Goal: Communication & Community: Answer question/provide support

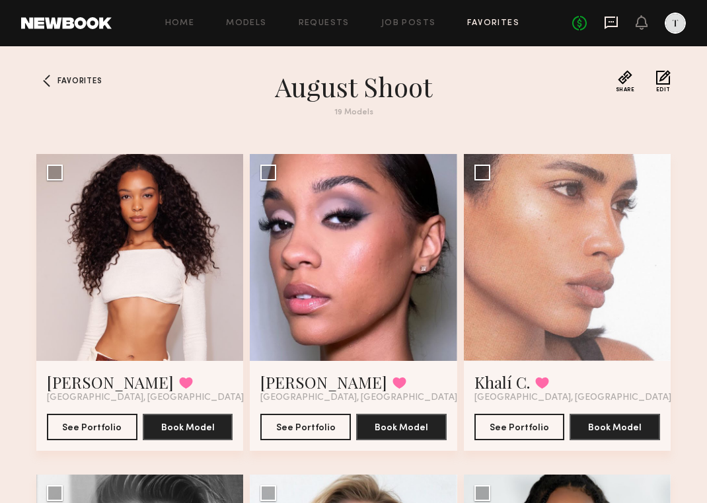
click at [609, 18] on icon at bounding box center [610, 23] width 13 height 13
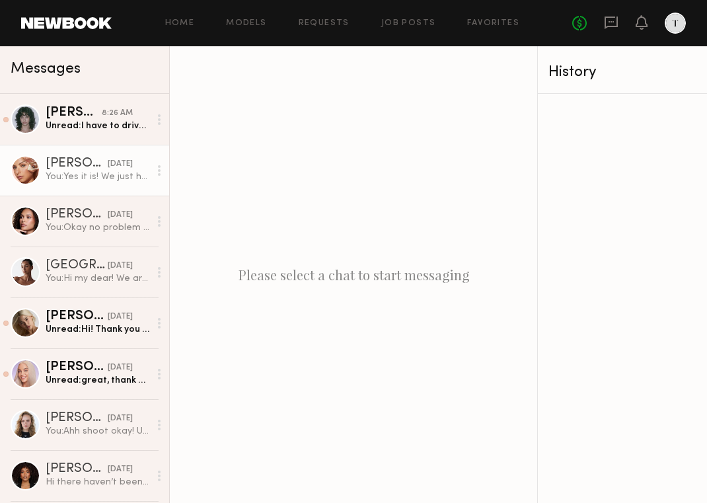
click at [108, 164] on div "[DATE]" at bounding box center [120, 164] width 25 height 13
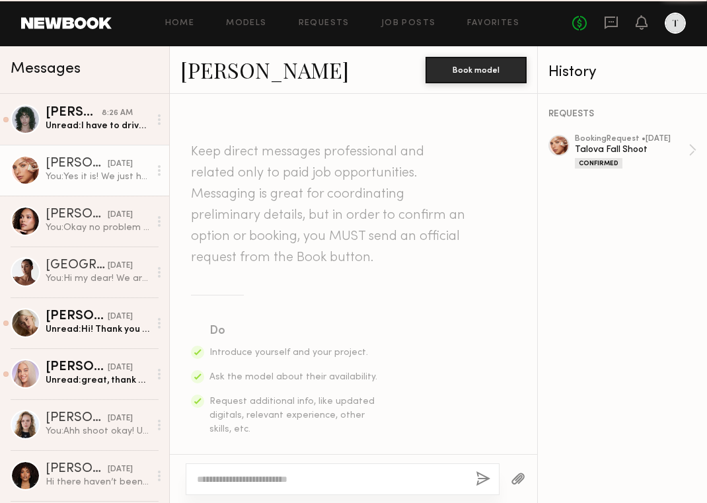
scroll to position [768, 0]
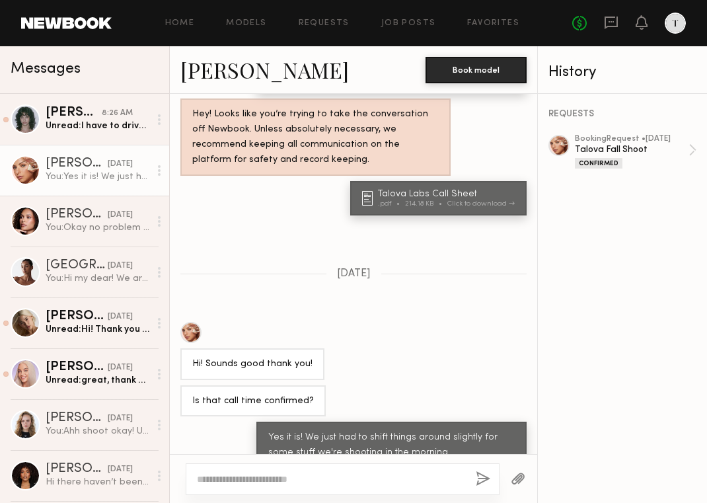
click at [277, 479] on textarea at bounding box center [331, 478] width 268 height 13
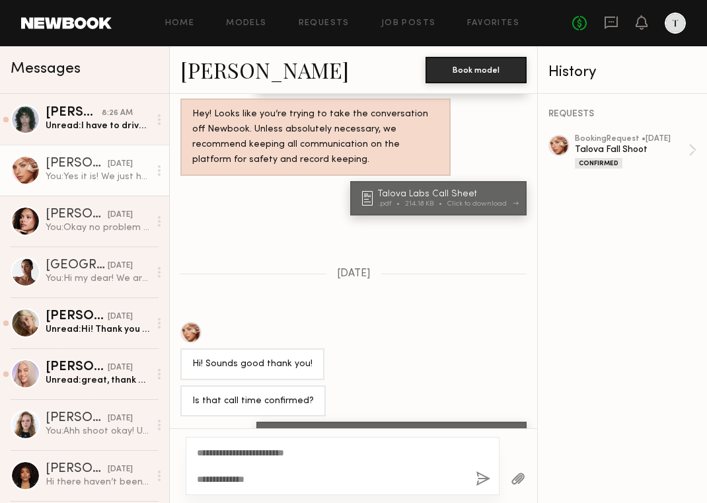
click at [458, 190] on div "Talova Labs Call Sheet" at bounding box center [448, 194] width 141 height 9
click at [289, 481] on textarea "**********" at bounding box center [331, 466] width 268 height 40
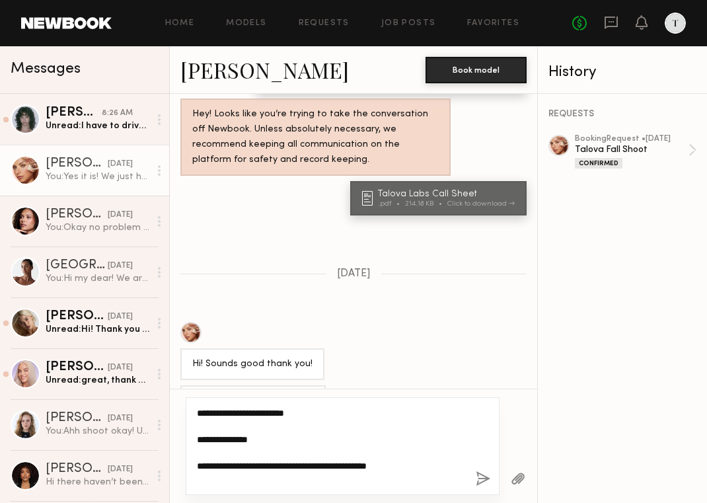
type textarea "**********"
click at [488, 476] on button "button" at bounding box center [483, 479] width 15 height 17
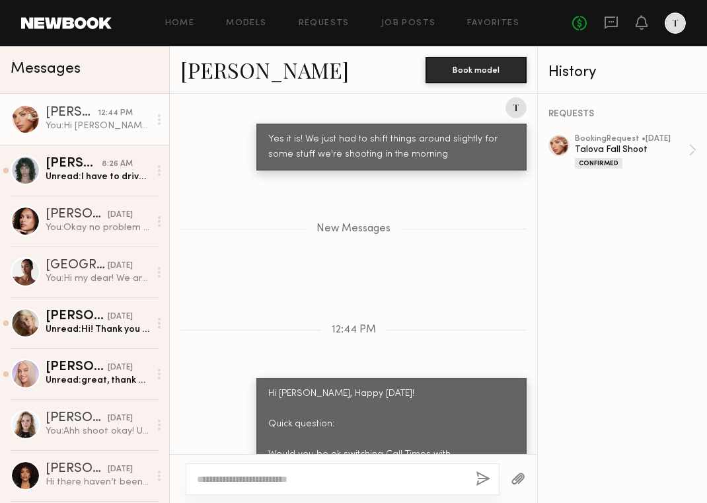
scroll to position [1175, 0]
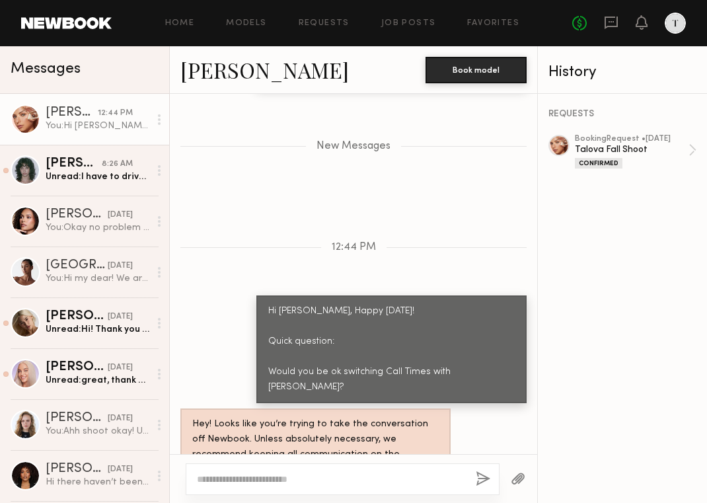
click at [376, 481] on textarea at bounding box center [331, 478] width 268 height 13
type textarea "**********"
click at [485, 476] on button "button" at bounding box center [483, 479] width 15 height 17
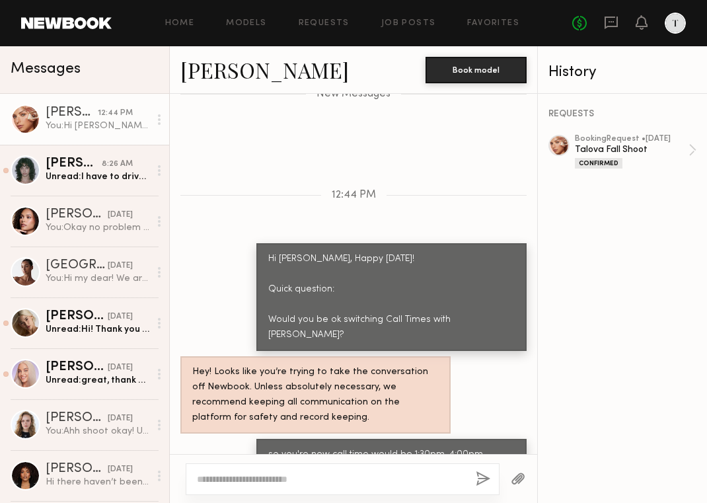
scroll to position [1310, 0]
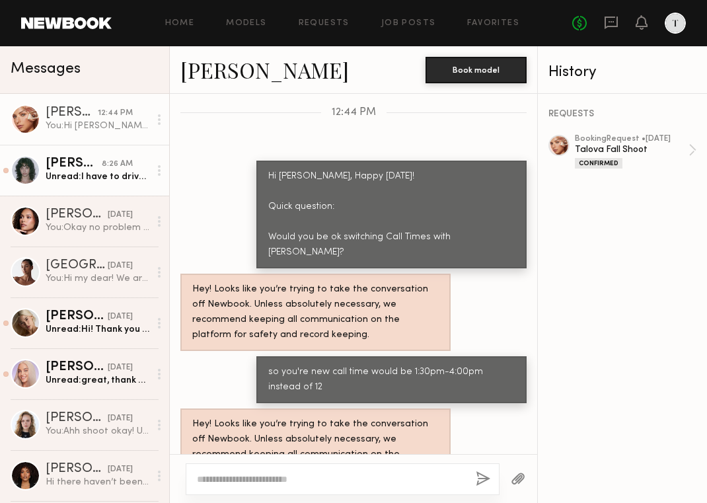
click at [103, 170] on div "8:26 AM" at bounding box center [117, 164] width 31 height 13
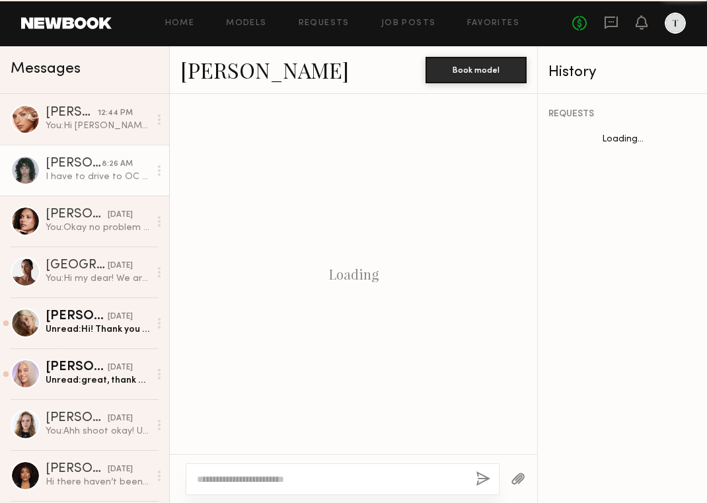
scroll to position [762, 0]
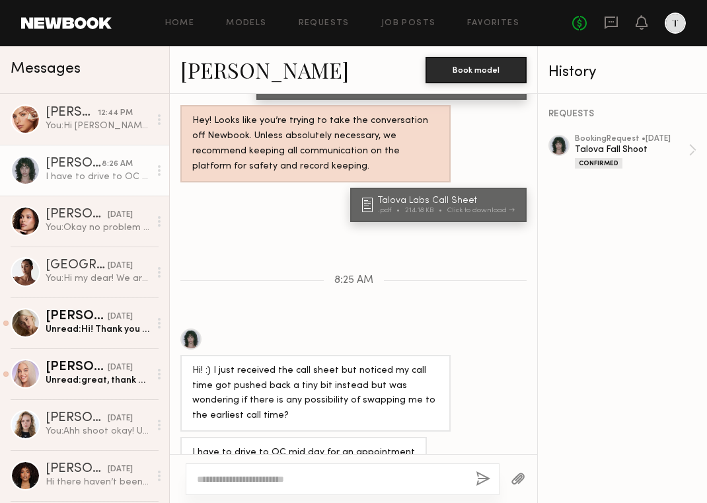
click at [289, 480] on textarea at bounding box center [331, 478] width 268 height 13
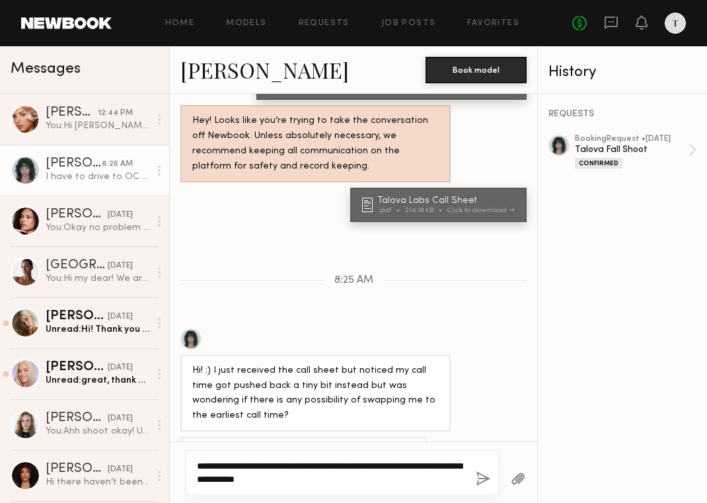
type textarea "**********"
click at [481, 472] on button "button" at bounding box center [483, 479] width 15 height 17
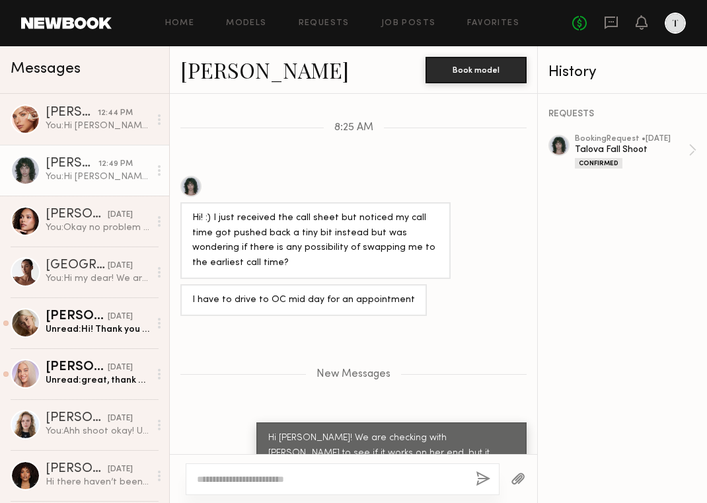
click at [408, 474] on textarea at bounding box center [331, 478] width 268 height 13
type textarea "**********"
click at [479, 474] on button "button" at bounding box center [483, 479] width 15 height 17
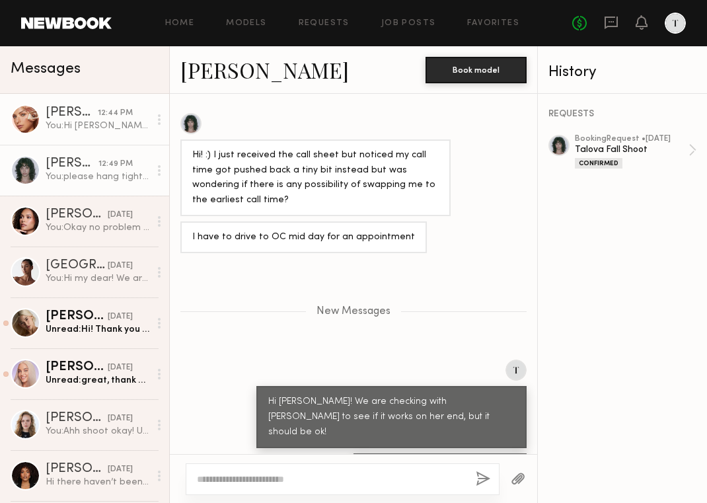
click at [104, 138] on link "Madison T. 12:44 PM You: Hi Madison, Happy Monday! Quick question: Would you be…" at bounding box center [84, 119] width 169 height 51
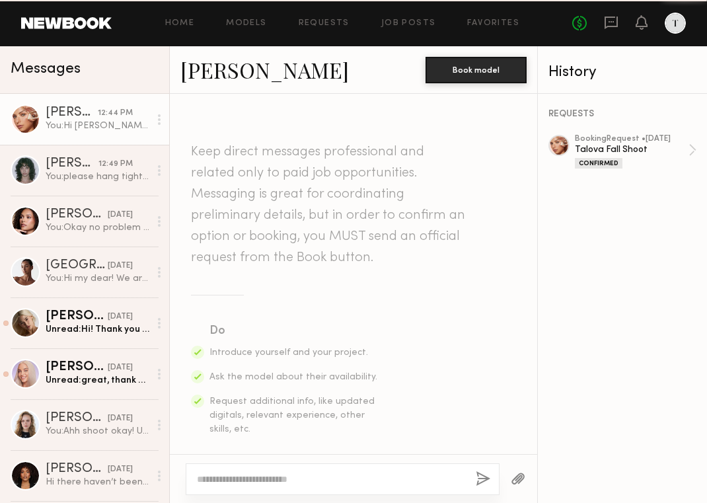
scroll to position [1209, 0]
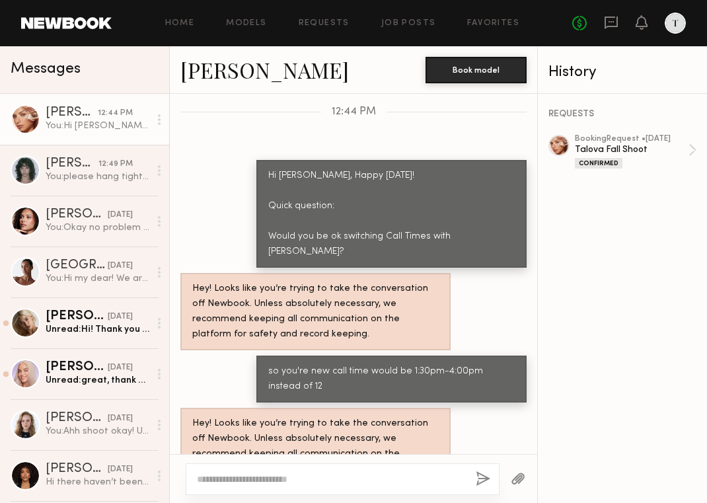
click at [98, 111] on div "[PERSON_NAME]" at bounding box center [72, 112] width 52 height 13
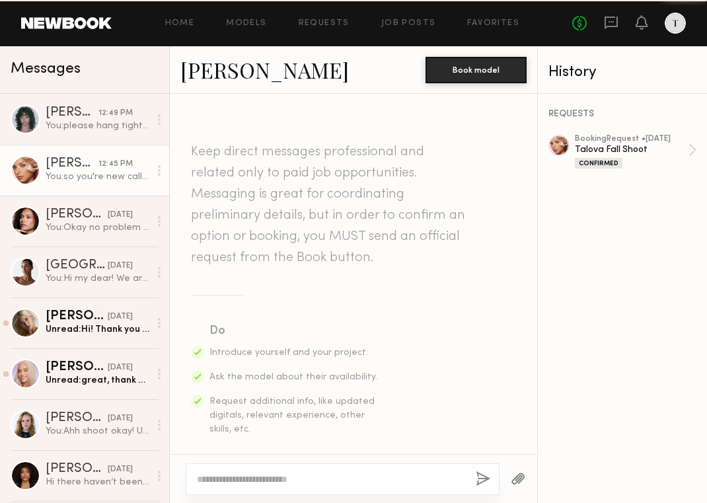
scroll to position [1209, 0]
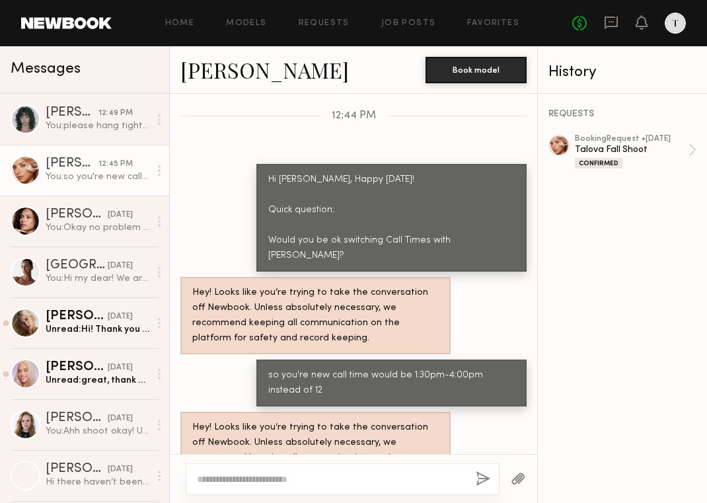
scroll to position [1209, 0]
